Goal: Task Accomplishment & Management: Use online tool/utility

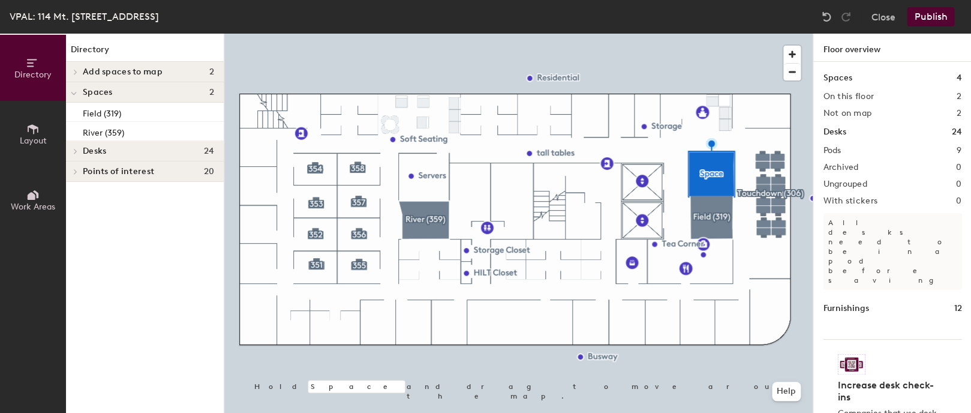
click at [715, 34] on div at bounding box center [518, 34] width 588 height 0
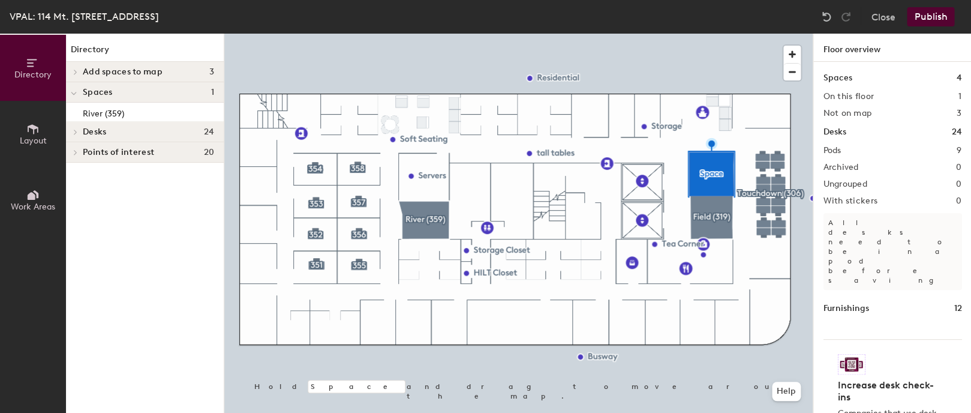
click at [423, 34] on div at bounding box center [518, 34] width 588 height 0
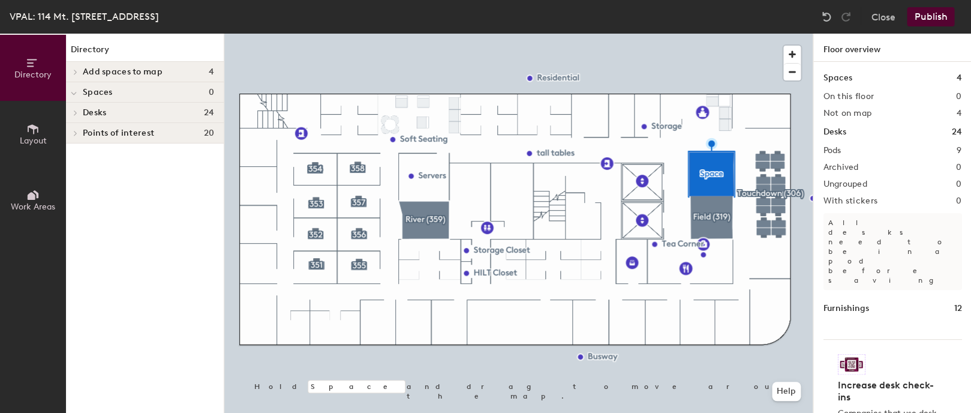
click at [395, 34] on div at bounding box center [518, 34] width 588 height 0
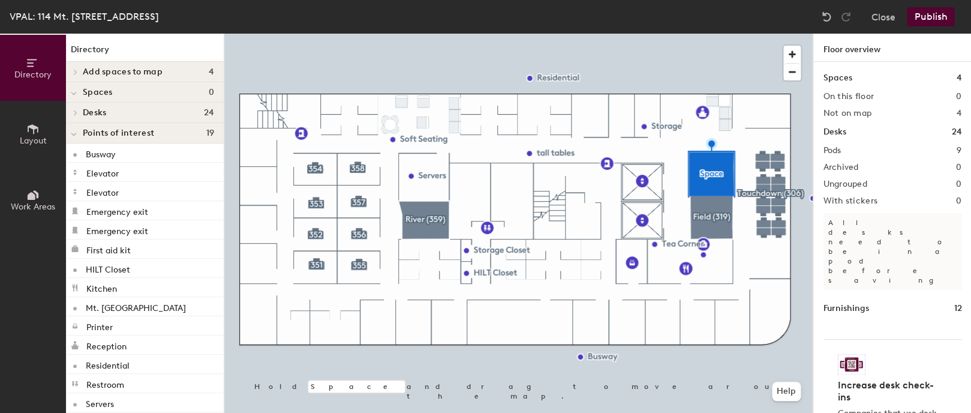
click at [417, 34] on div at bounding box center [518, 34] width 588 height 0
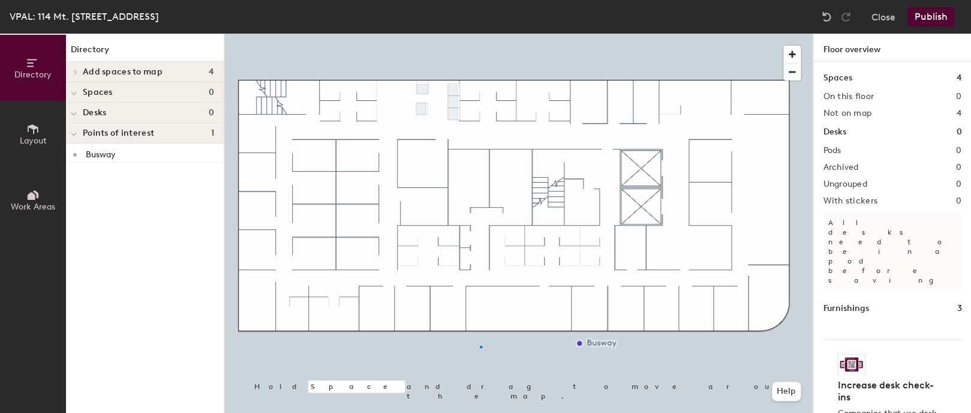
click at [480, 34] on div at bounding box center [518, 34] width 588 height 0
click at [108, 72] on span "Add spaces to map" at bounding box center [123, 72] width 80 height 10
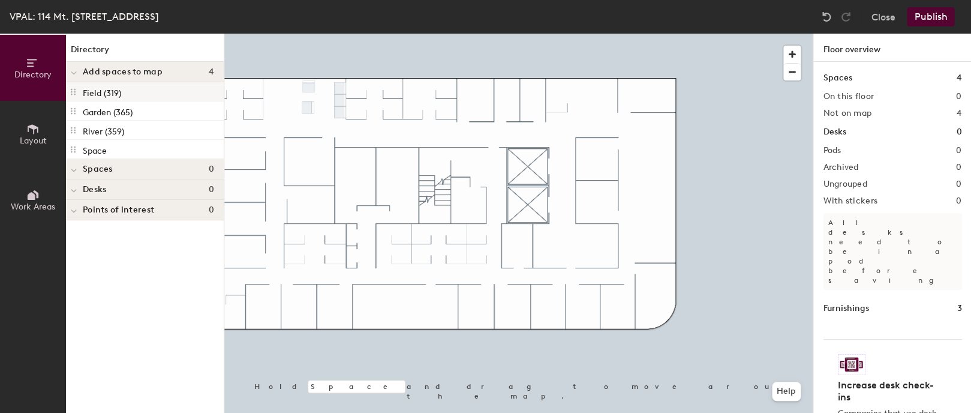
click at [74, 92] on icon at bounding box center [73, 92] width 5 height 7
click at [933, 19] on button "Publish" at bounding box center [930, 16] width 47 height 19
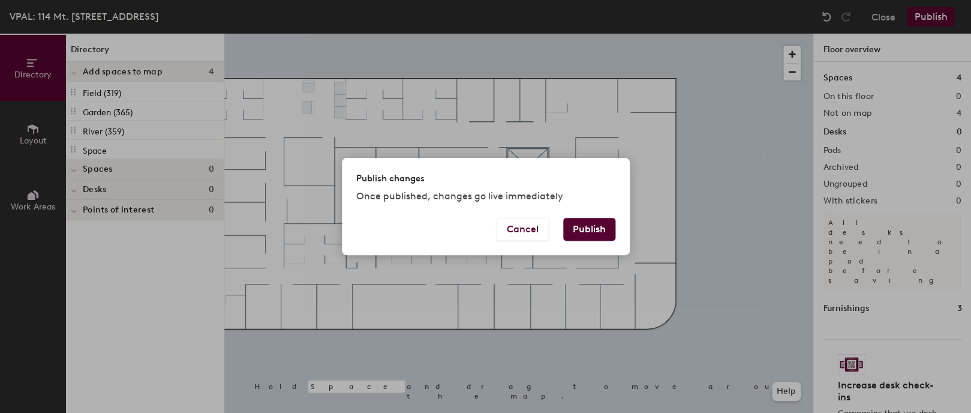
click at [603, 224] on button "Publish" at bounding box center [589, 229] width 52 height 23
